Goal: Task Accomplishment & Management: Manage account settings

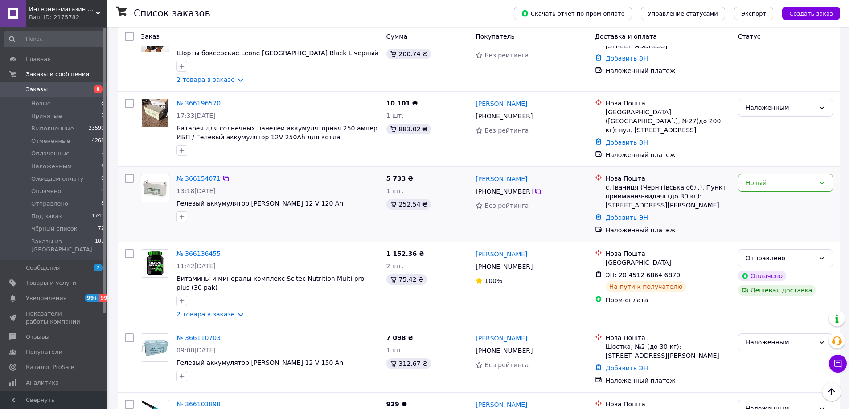
scroll to position [445, 0]
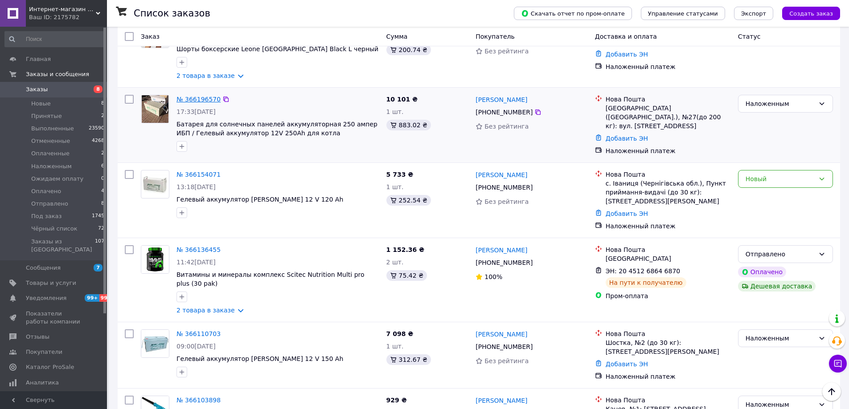
click at [190, 96] on link "№ 366196570" at bounding box center [198, 99] width 44 height 7
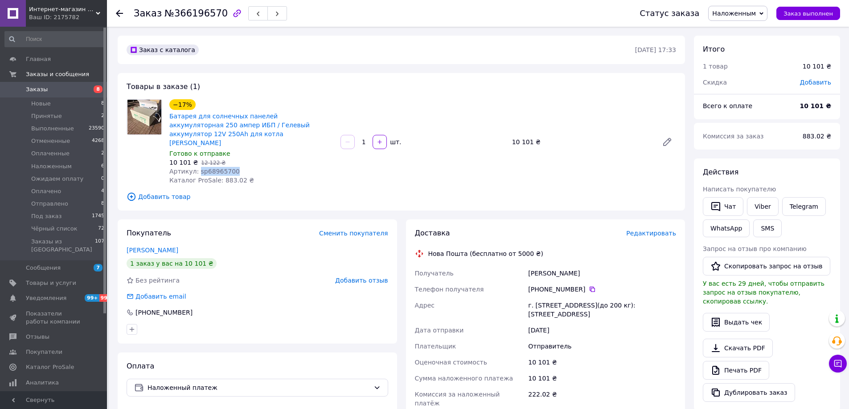
drag, startPoint x: 235, startPoint y: 161, endPoint x: 196, endPoint y: 164, distance: 38.9
click at [196, 167] on div "Артикул: sp68965700" at bounding box center [251, 171] width 164 height 9
copy span "sp68965700"
click at [48, 90] on span "Заказы" at bounding box center [54, 90] width 57 height 8
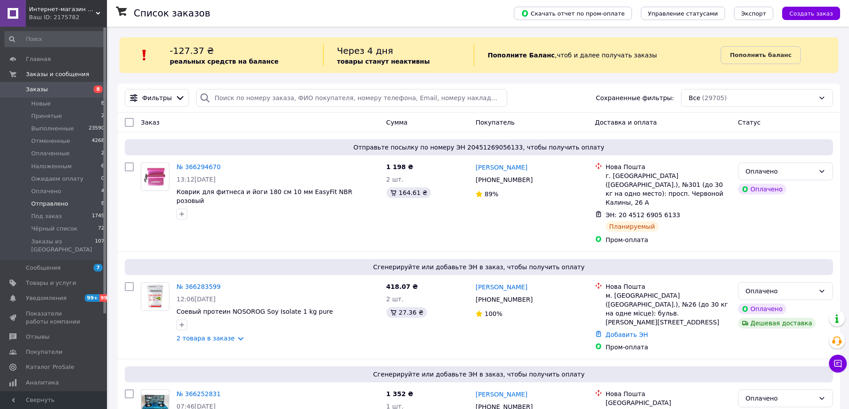
click at [53, 204] on span "Отправлено" at bounding box center [49, 204] width 37 height 8
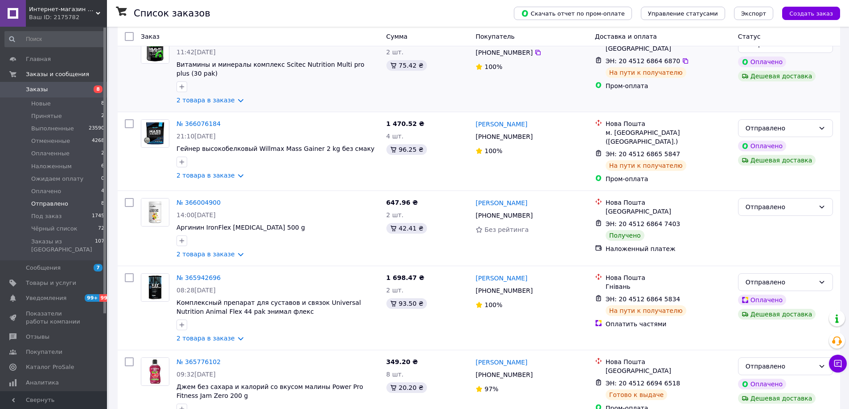
scroll to position [134, 0]
click at [759, 208] on div "Отправлено" at bounding box center [779, 207] width 69 height 10
click at [764, 241] on li "Выполнен" at bounding box center [785, 239] width 94 height 16
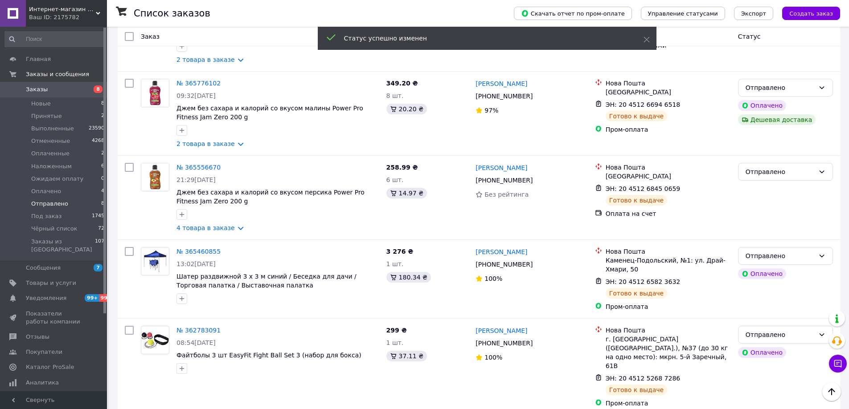
scroll to position [416, 0]
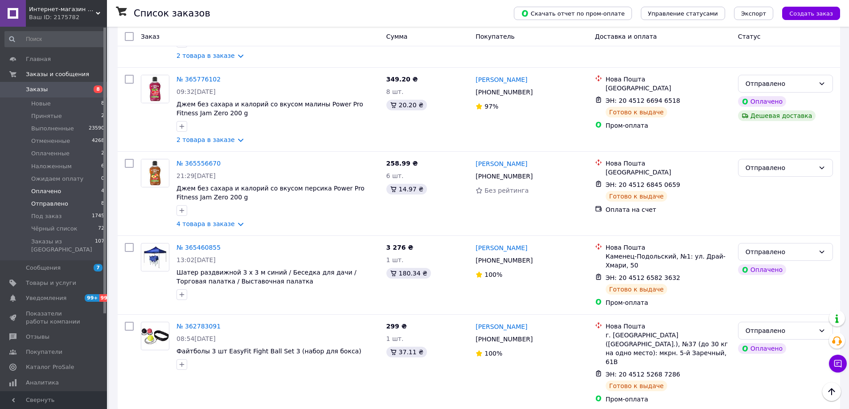
click at [62, 190] on li "Оплачено 4" at bounding box center [55, 191] width 110 height 12
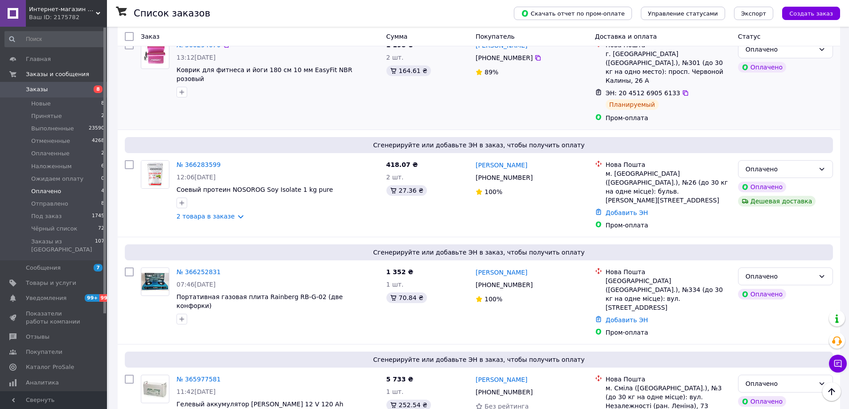
scroll to position [158, 0]
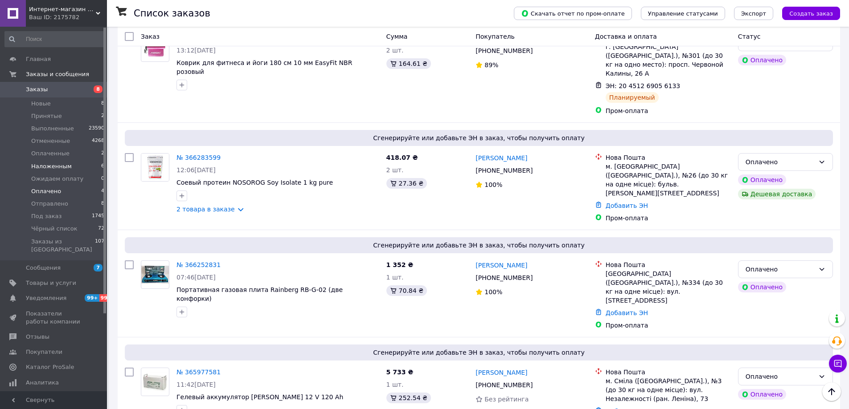
click at [75, 167] on li "Наложенным 6" at bounding box center [55, 166] width 110 height 12
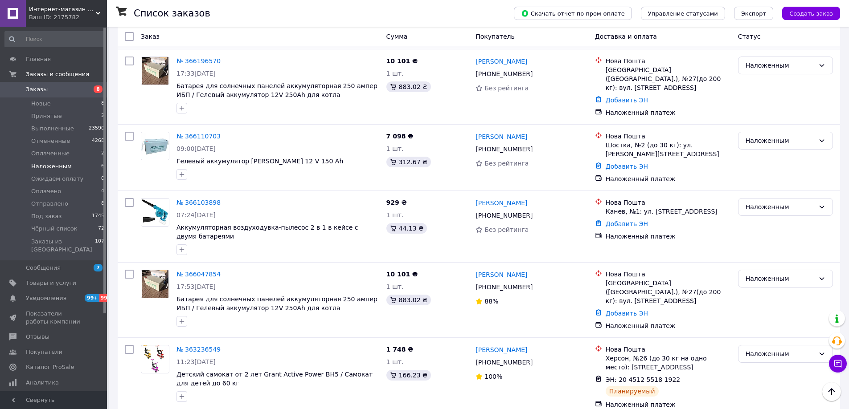
scroll to position [202, 0]
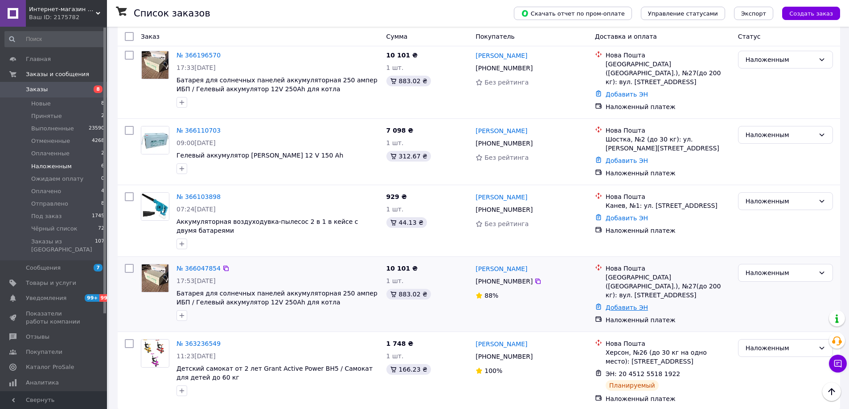
click at [624, 304] on link "Добавить ЭН" at bounding box center [626, 307] width 42 height 7
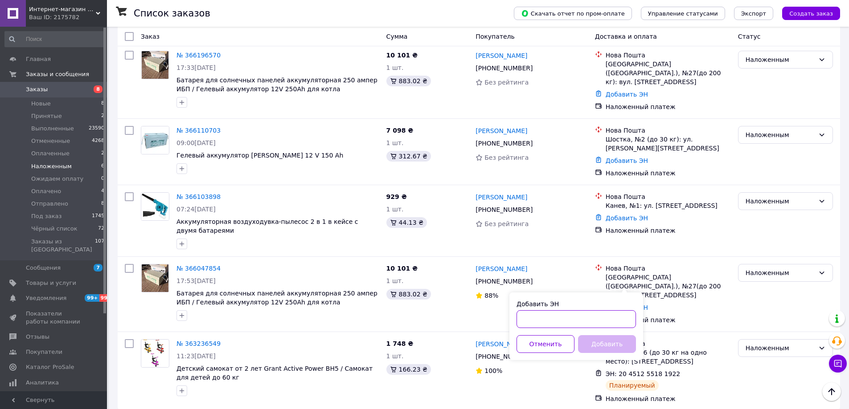
click at [556, 319] on input "Добавить ЭН" at bounding box center [575, 319] width 119 height 18
paste input "20451268388829"
type input "20451268388829"
click at [587, 343] on button "Добавить" at bounding box center [607, 344] width 58 height 18
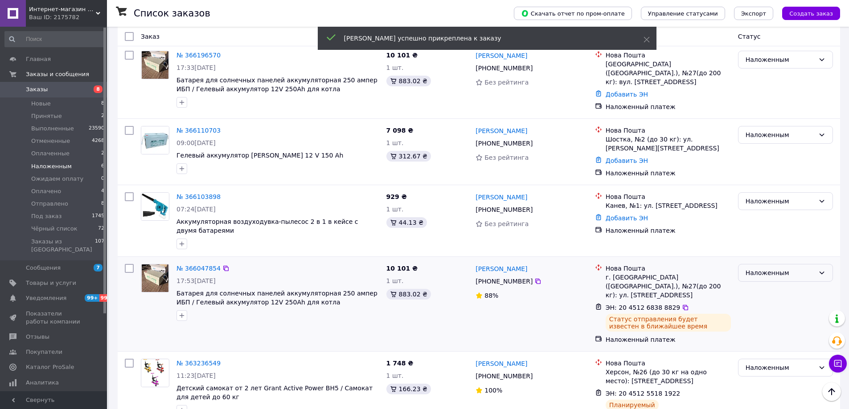
click at [803, 268] on div "Наложенным" at bounding box center [779, 273] width 69 height 10
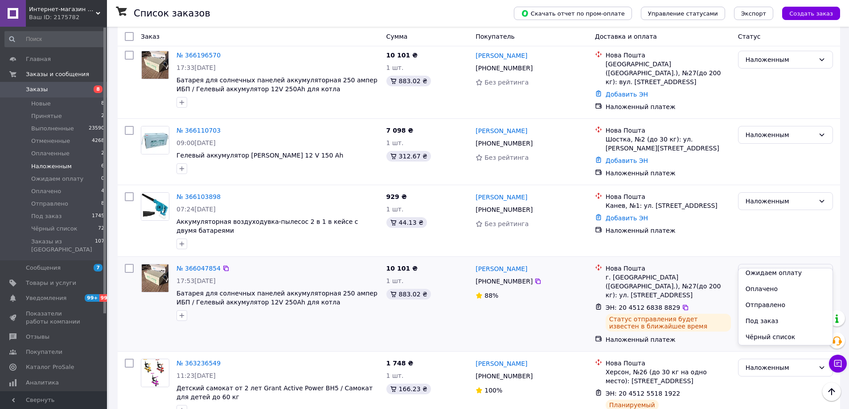
click at [773, 306] on li "Отправлено" at bounding box center [785, 305] width 94 height 16
click at [620, 157] on link "Добавить ЭН" at bounding box center [626, 160] width 42 height 7
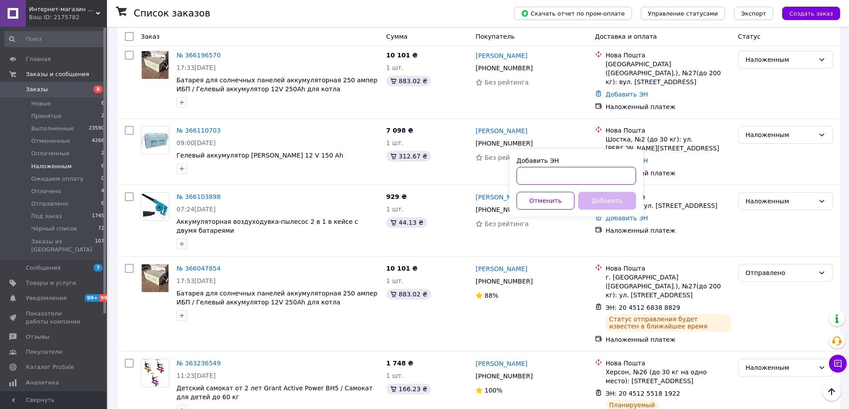
click at [588, 171] on input "Добавить ЭН" at bounding box center [575, 176] width 119 height 18
paste input "20451268455255"
type input "20451268455255"
click at [599, 201] on button "Добавить" at bounding box center [607, 201] width 58 height 18
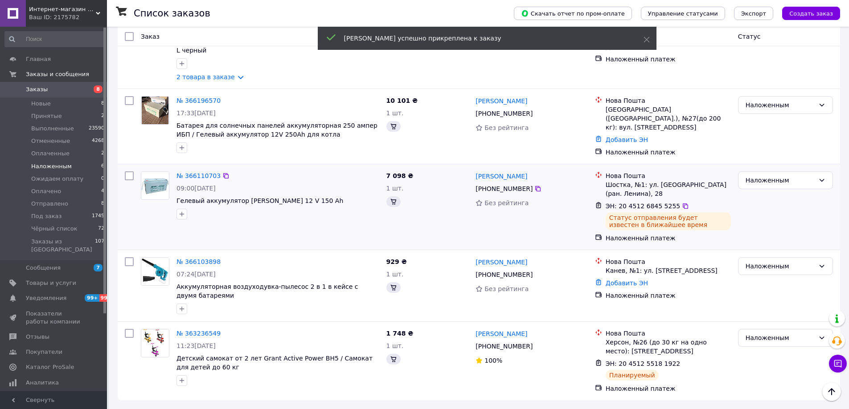
scroll to position [153, 0]
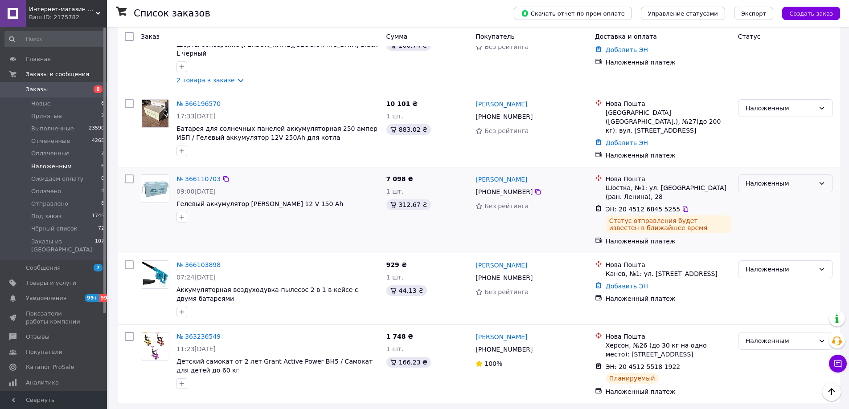
click at [772, 179] on div "Наложенным" at bounding box center [779, 184] width 69 height 10
click at [766, 239] on li "Отправлено" at bounding box center [785, 242] width 94 height 16
click at [621, 283] on link "Добавить ЭН" at bounding box center [626, 286] width 42 height 7
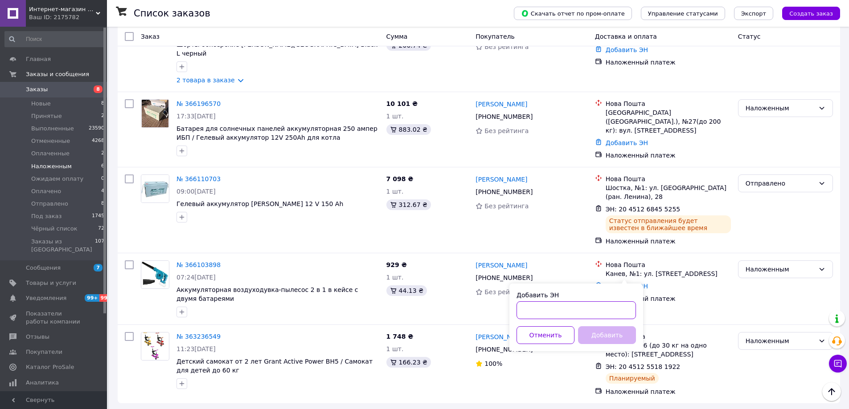
click at [593, 313] on input "Добавить ЭН" at bounding box center [575, 311] width 119 height 18
paste input "20451268899940"
type input "20451268899940"
click at [611, 334] on button "Добавить" at bounding box center [607, 336] width 58 height 18
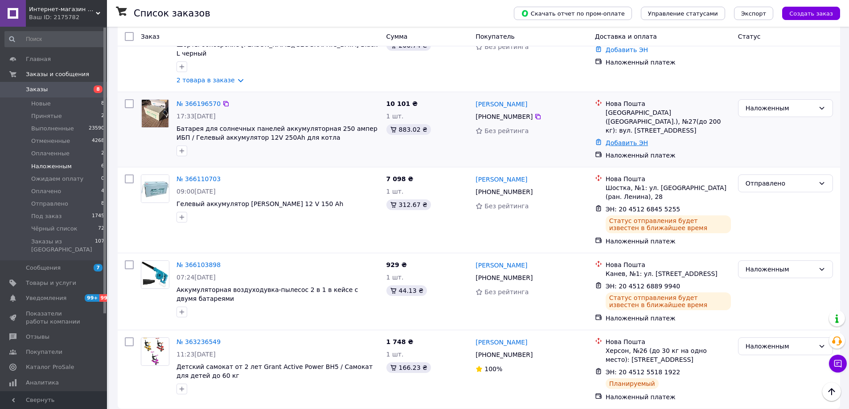
click at [626, 139] on link "Добавить ЭН" at bounding box center [626, 142] width 42 height 7
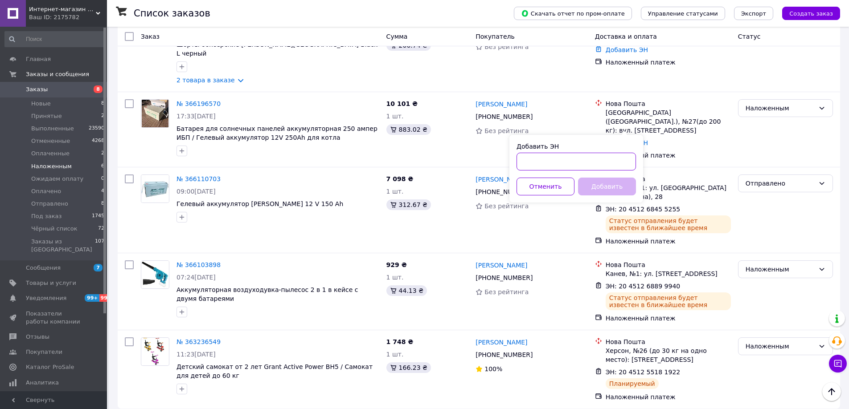
click at [587, 160] on input "Добавить ЭН" at bounding box center [575, 162] width 119 height 18
paste input "20451269067909"
type input "20451269067909"
click at [596, 184] on button "Добавить" at bounding box center [607, 187] width 58 height 18
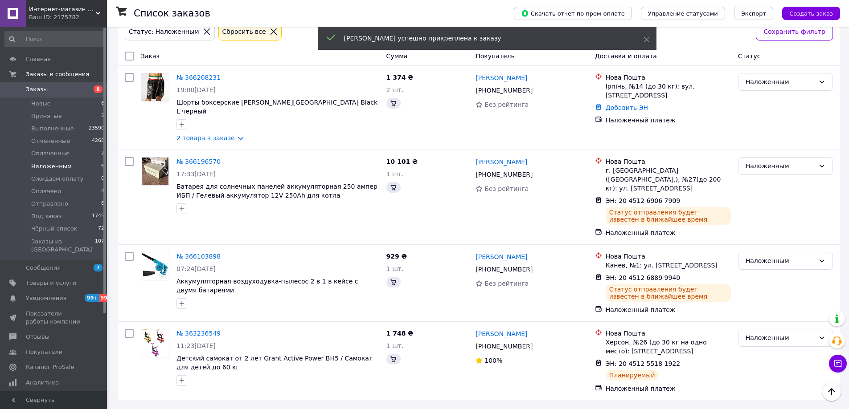
scroll to position [87, 0]
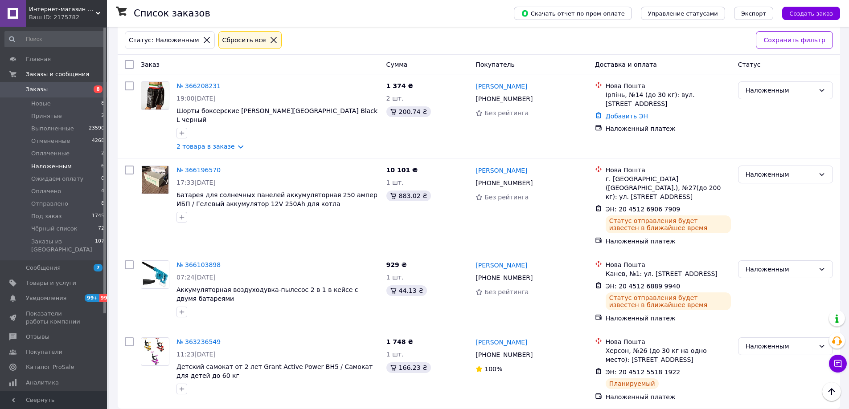
click at [34, 87] on span "Заказы" at bounding box center [37, 90] width 22 height 8
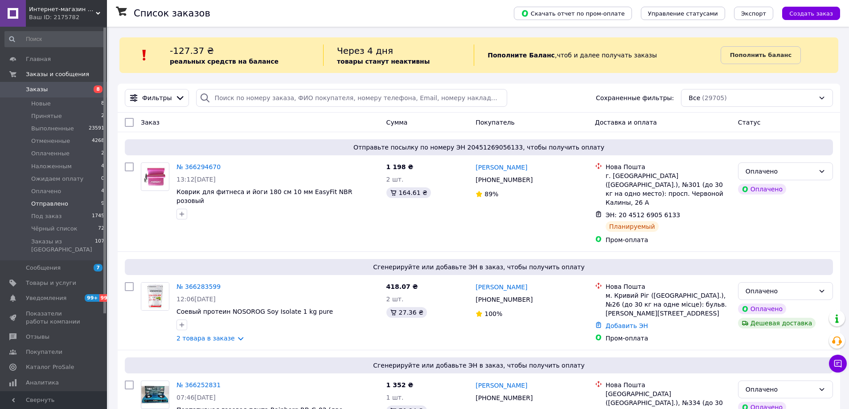
click at [52, 203] on span "Отправлено" at bounding box center [49, 204] width 37 height 8
